Goal: Information Seeking & Learning: Learn about a topic

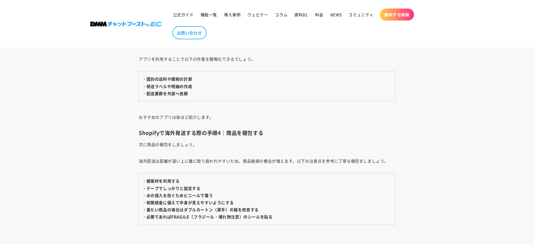
scroll to position [1872, 0]
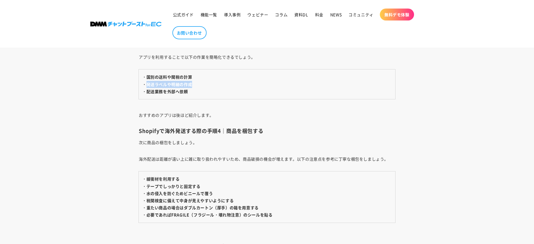
drag, startPoint x: 146, startPoint y: 85, endPoint x: 195, endPoint y: 85, distance: 48.4
click at [195, 85] on td "・国別の送料や関税の計算 ・発送ラベルや明細の作成 ・配送業務を外部へ依頼" at bounding box center [267, 85] width 256 height 30
drag, startPoint x: 199, startPoint y: 101, endPoint x: 173, endPoint y: 101, distance: 25.9
drag, startPoint x: 147, startPoint y: 93, endPoint x: 195, endPoint y: 93, distance: 48.4
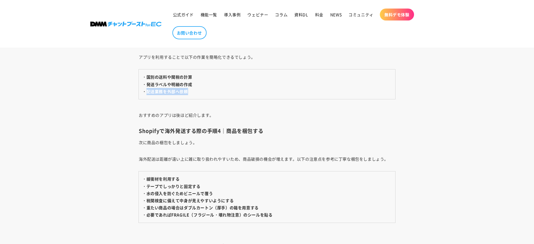
click at [195, 93] on td "・国別の送料や関税の計算 ・発送ラベルや明細の作成 ・配送業務を外部へ依頼" at bounding box center [267, 85] width 256 height 30
click at [224, 117] on p "おすすめのアプリは後ほど紹介します。" at bounding box center [267, 111] width 256 height 16
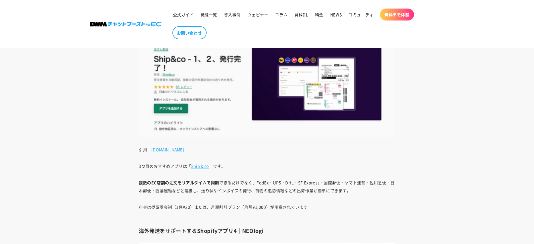
scroll to position [3064, 0]
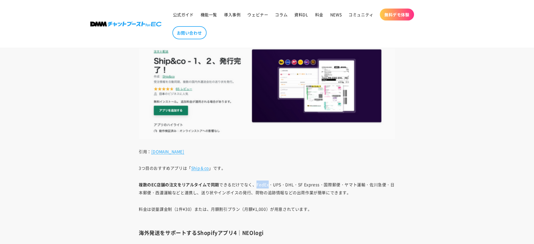
drag, startPoint x: 256, startPoint y: 185, endPoint x: 268, endPoint y: 185, distance: 11.7
click at [268, 185] on p "複数のEC店舗の注文をリアルタイムで同期 できるだけでなく、FedEx・UPS・DHL・SF Express・国際郵便・ヤマト運輸・佐川急便・日本郵便・西濃運…" at bounding box center [267, 189] width 256 height 16
click at [279, 190] on p "複数のEC店舗の注文をリアルタイムで同期 できるだけでなく、FedEx・UPS・DHL・SF Express・国際郵便・ヤマト運輸・佐川急便・日本郵便・西濃運…" at bounding box center [267, 189] width 256 height 16
drag, startPoint x: 256, startPoint y: 185, endPoint x: 320, endPoint y: 186, distance: 63.3
click at [320, 186] on p "複数のEC店舗の注文をリアルタイムで同期 できるだけでなく、FedEx・UPS・DHL・SF Express・国際郵便・ヤマト運輸・佐川急便・日本郵便・西濃運…" at bounding box center [267, 189] width 256 height 16
